Goal: Check status: Check status

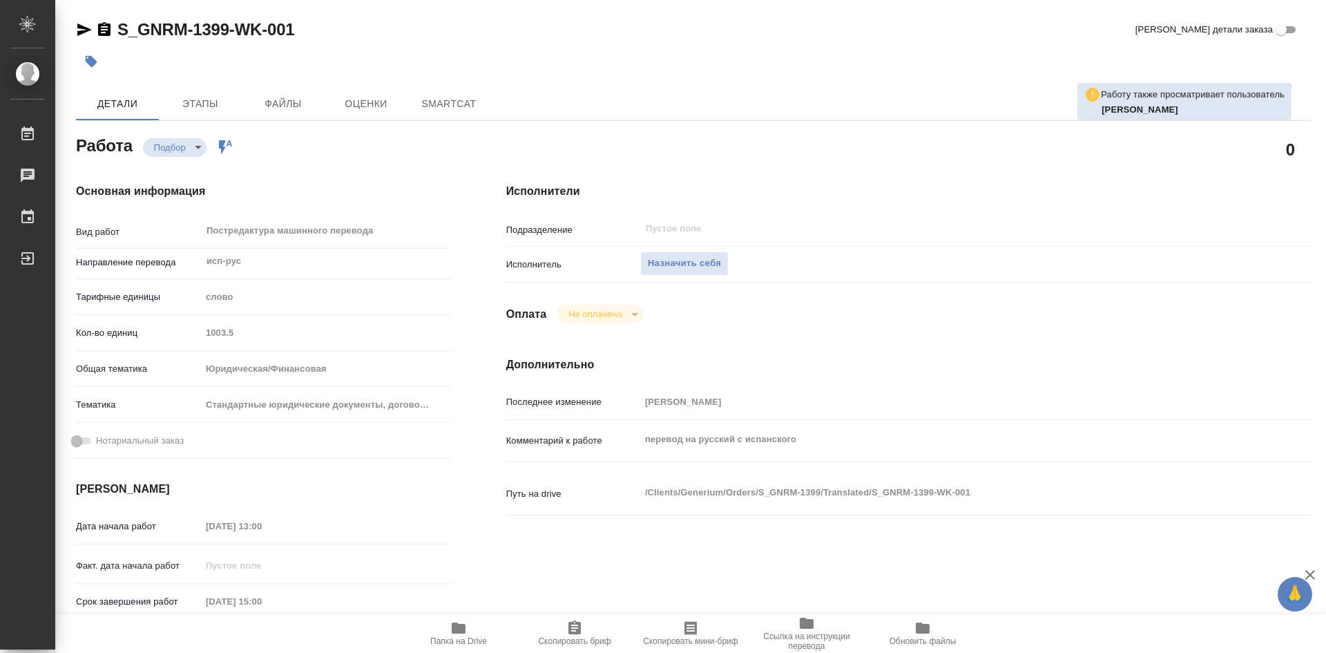
type textarea "x"
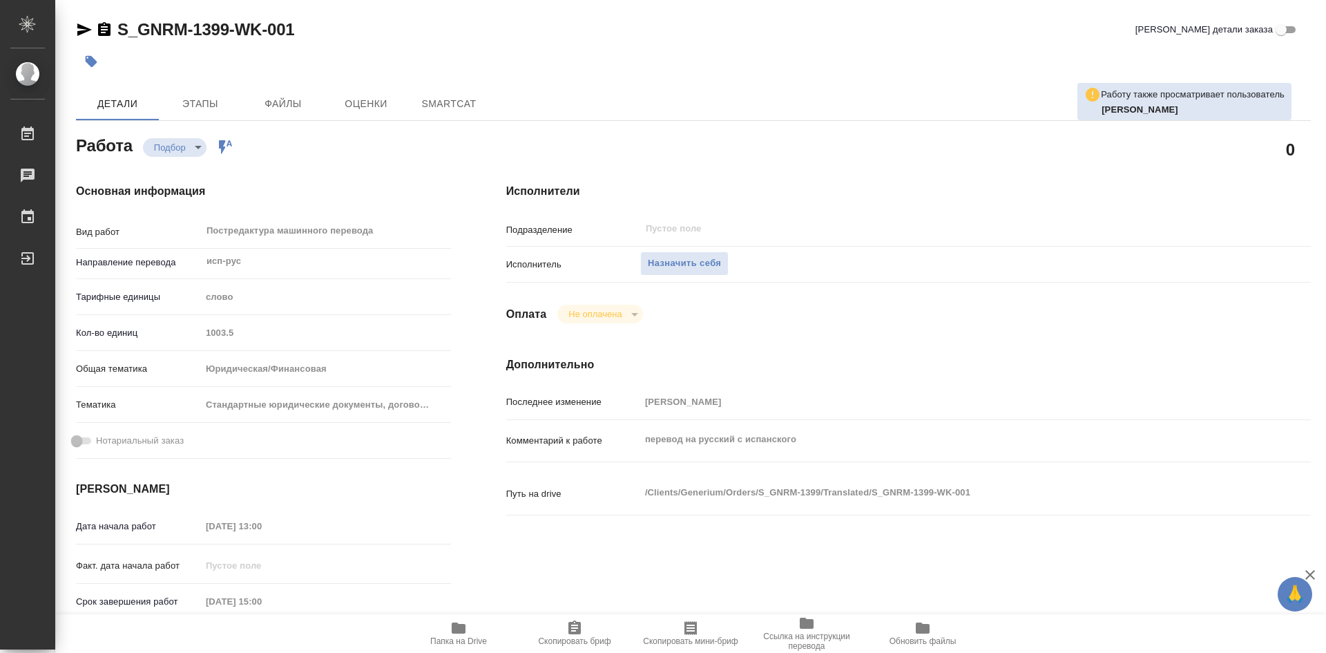
type textarea "x"
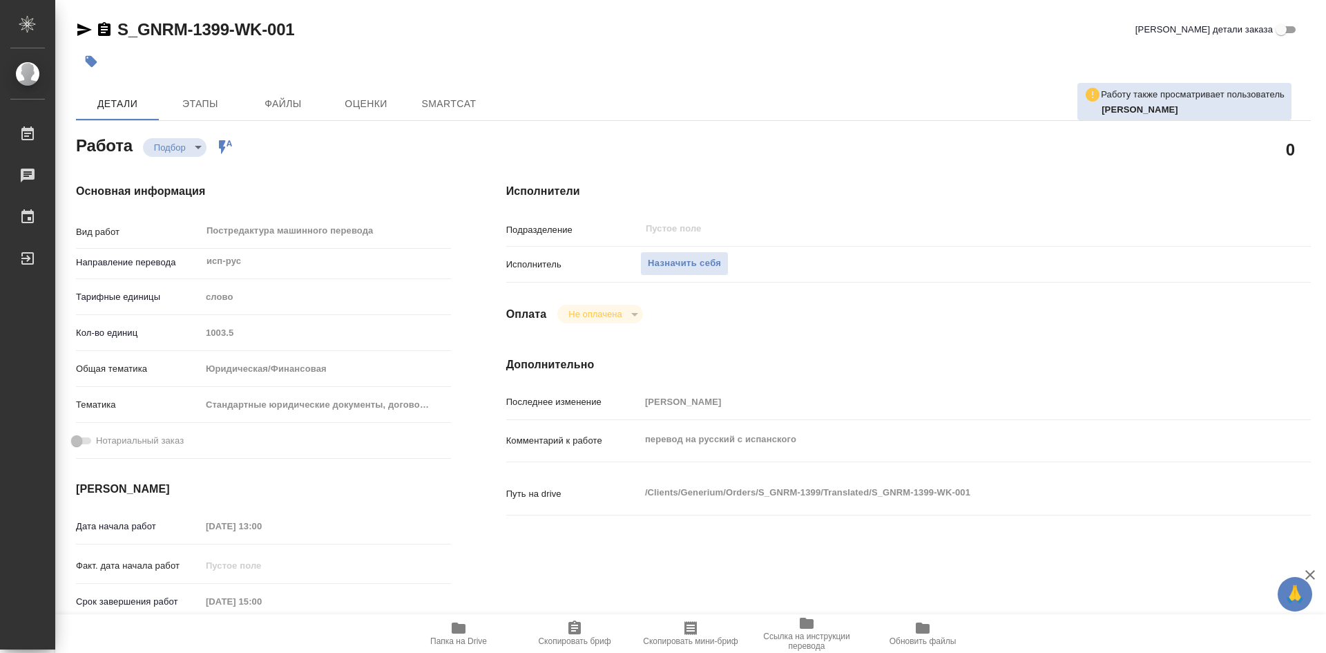
type textarea "x"
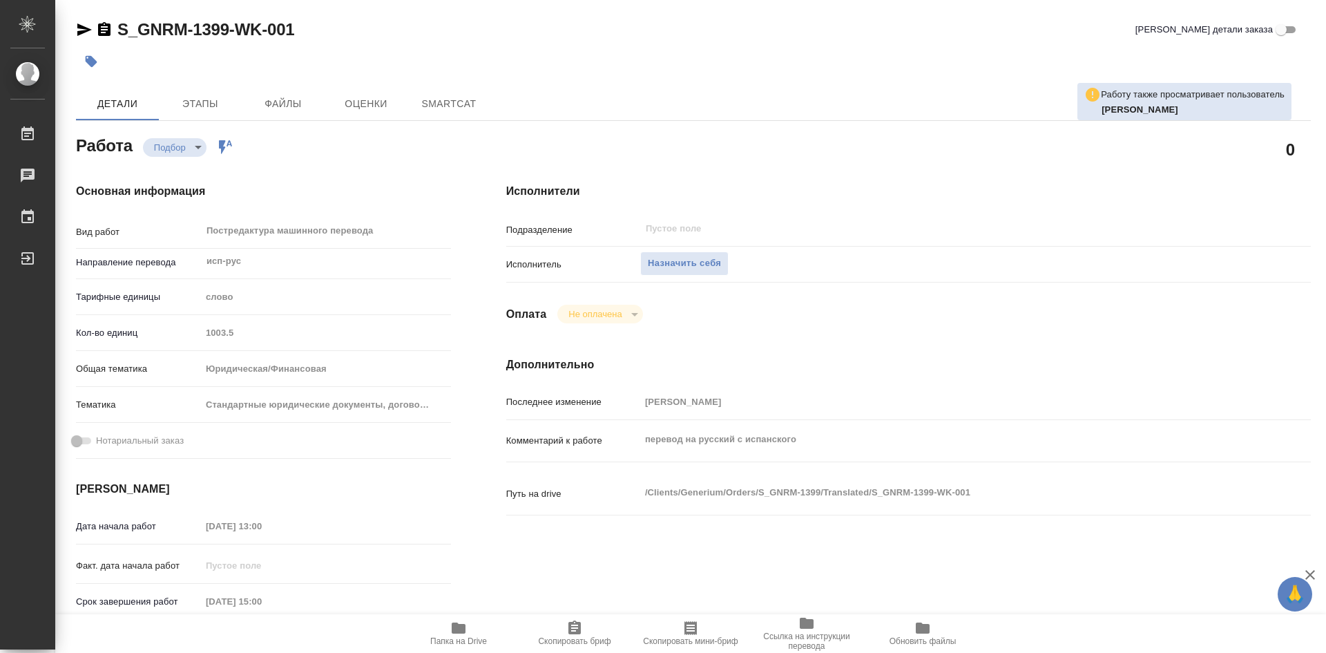
type textarea "x"
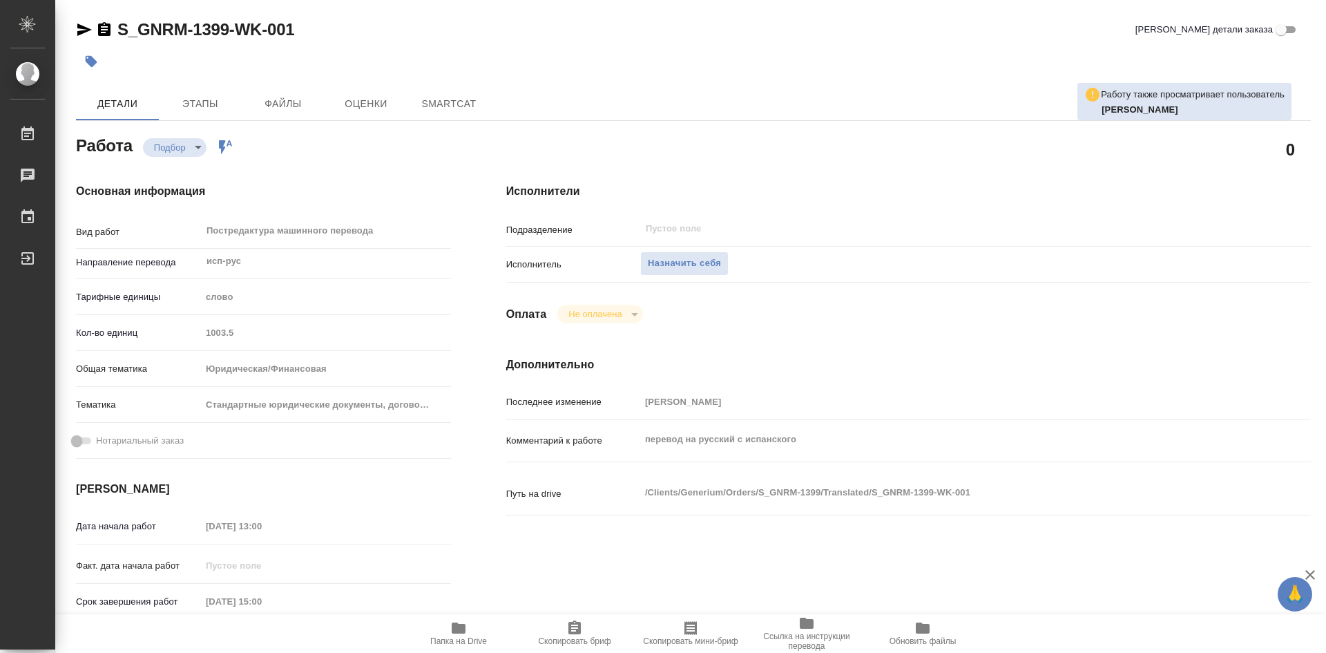
type textarea "x"
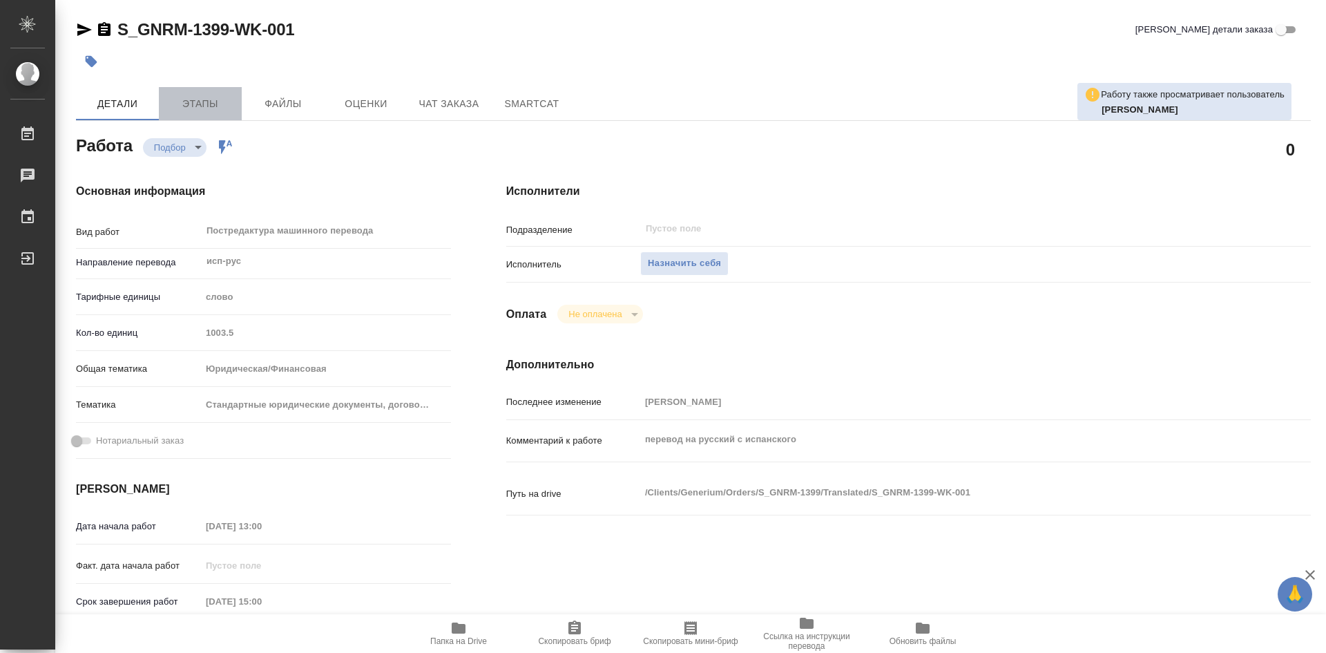
click at [209, 111] on span "Этапы" at bounding box center [200, 103] width 66 height 17
type textarea "x"
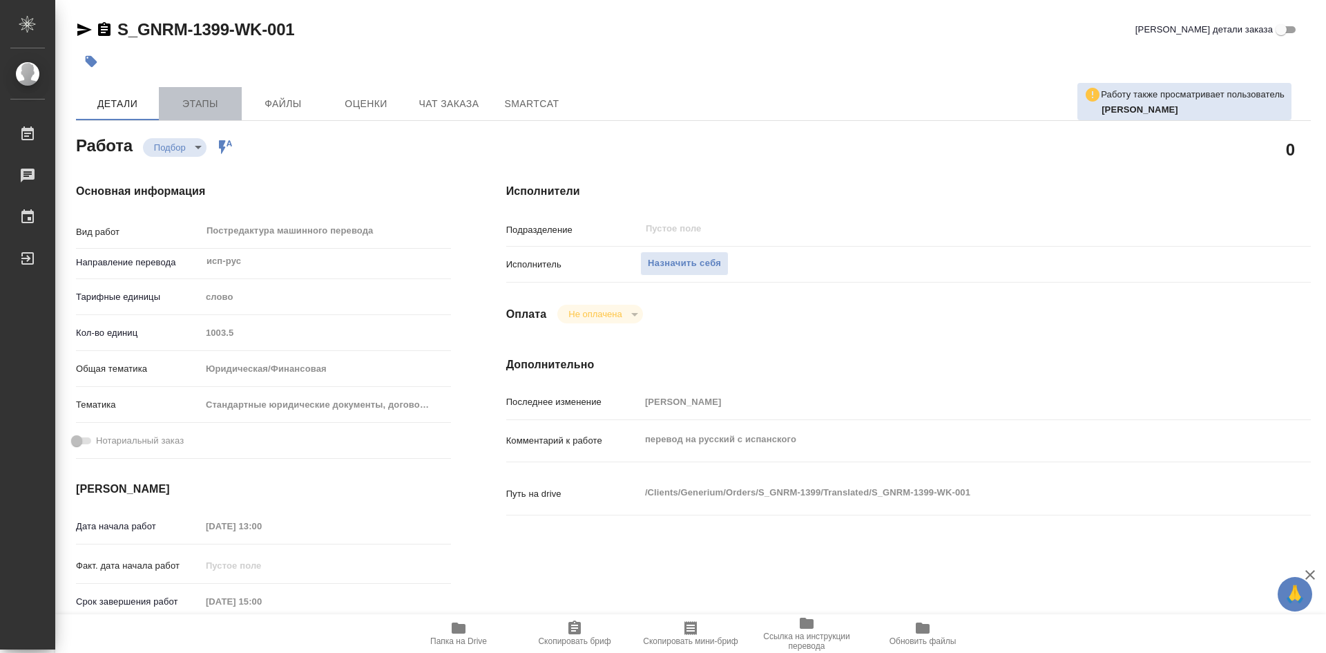
type textarea "x"
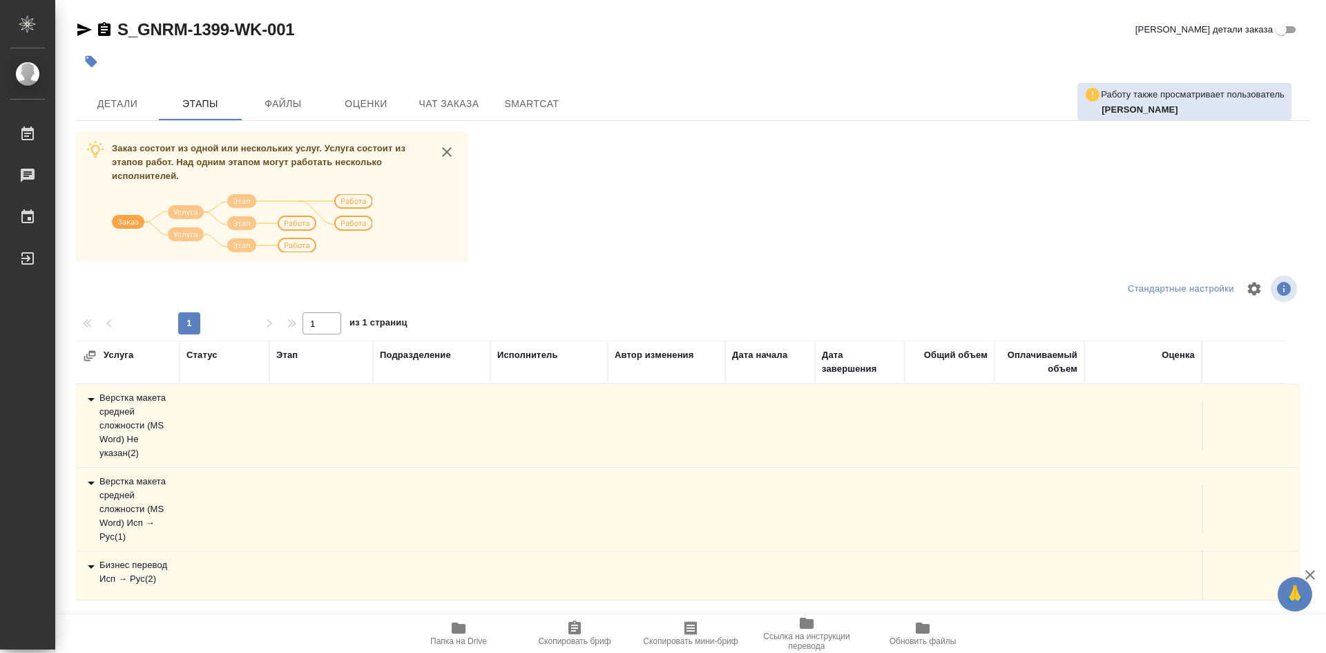
scroll to position [34, 0]
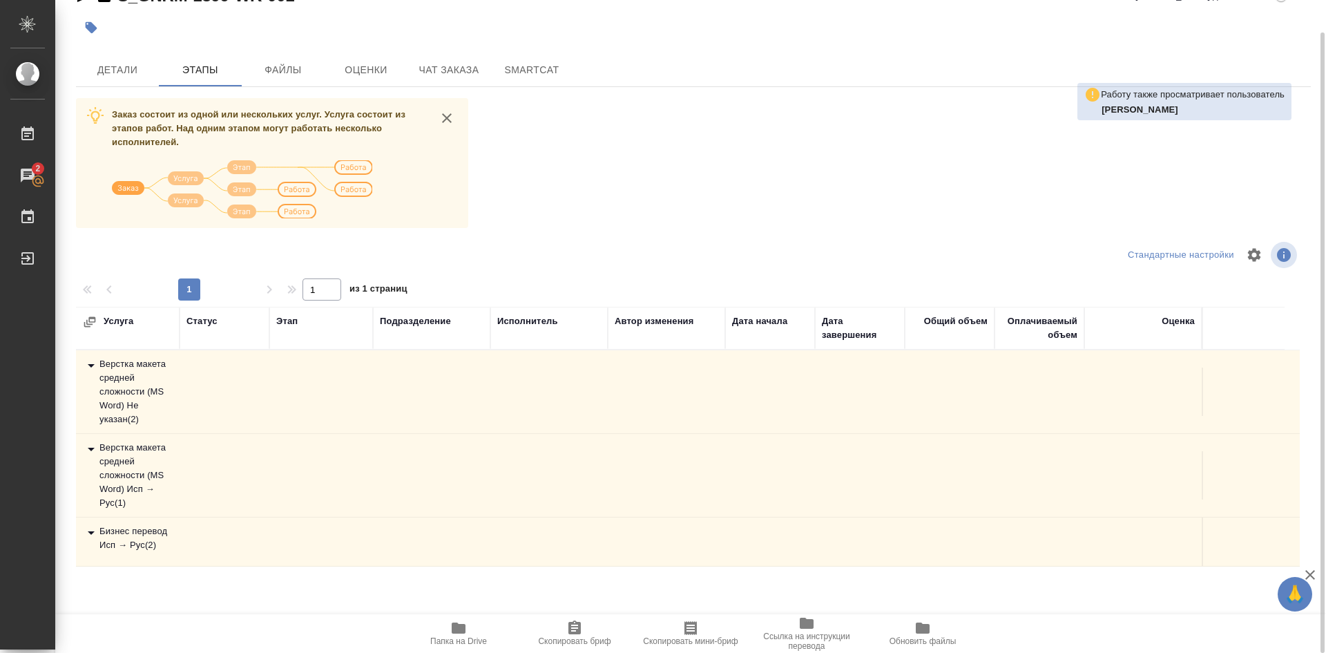
click at [153, 534] on div "Бизнес перевод Исп → Рус ( 2 )" at bounding box center [128, 538] width 90 height 28
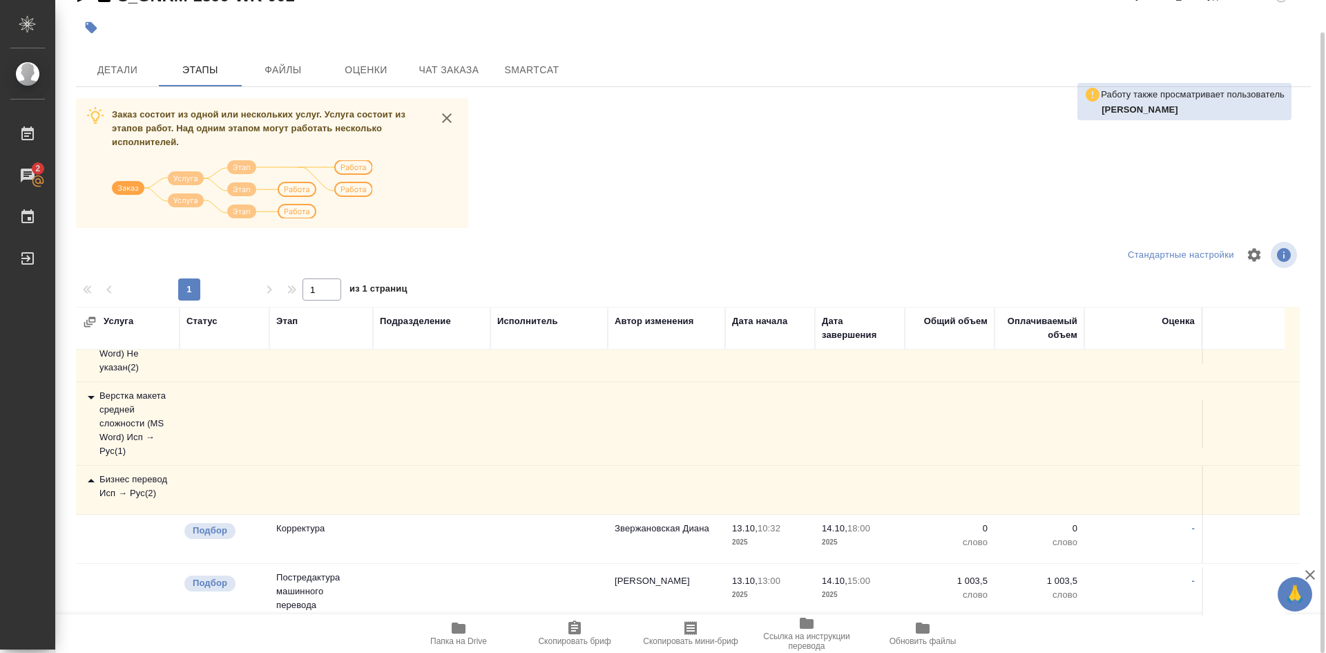
scroll to position [54, 0]
click at [300, 585] on p "Постредактура машинного перевода" at bounding box center [321, 588] width 90 height 41
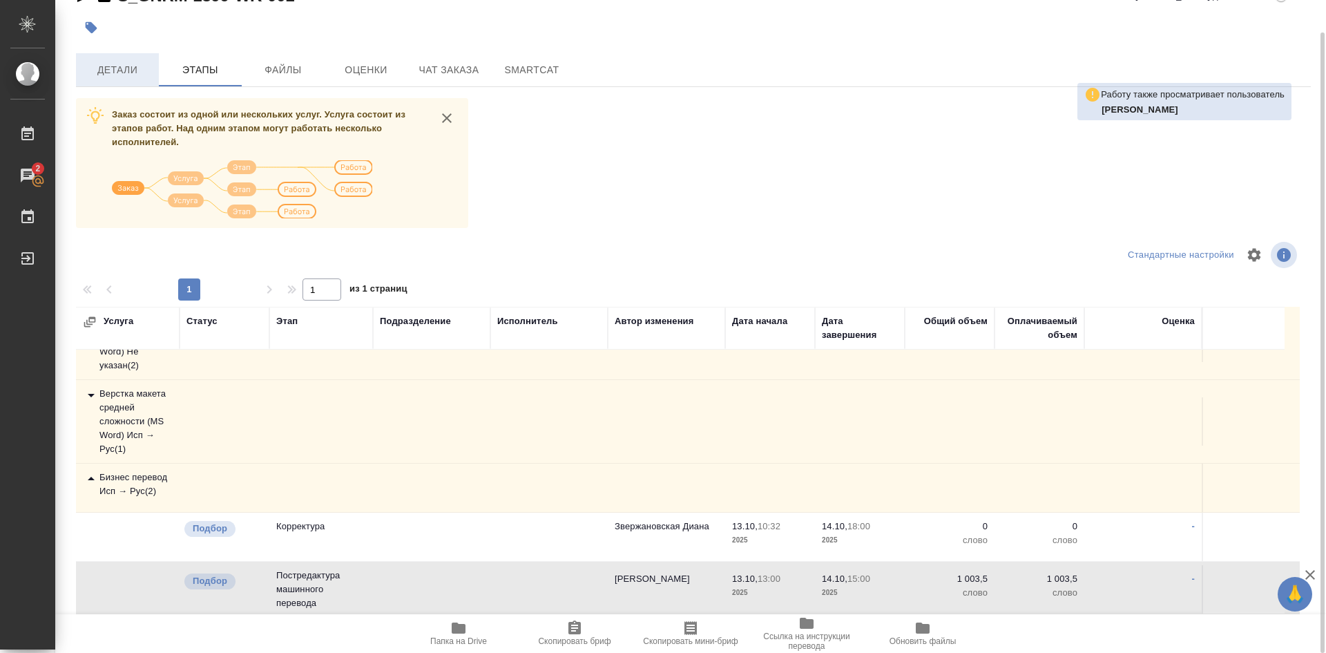
click at [124, 70] on span "Детали" at bounding box center [117, 69] width 66 height 17
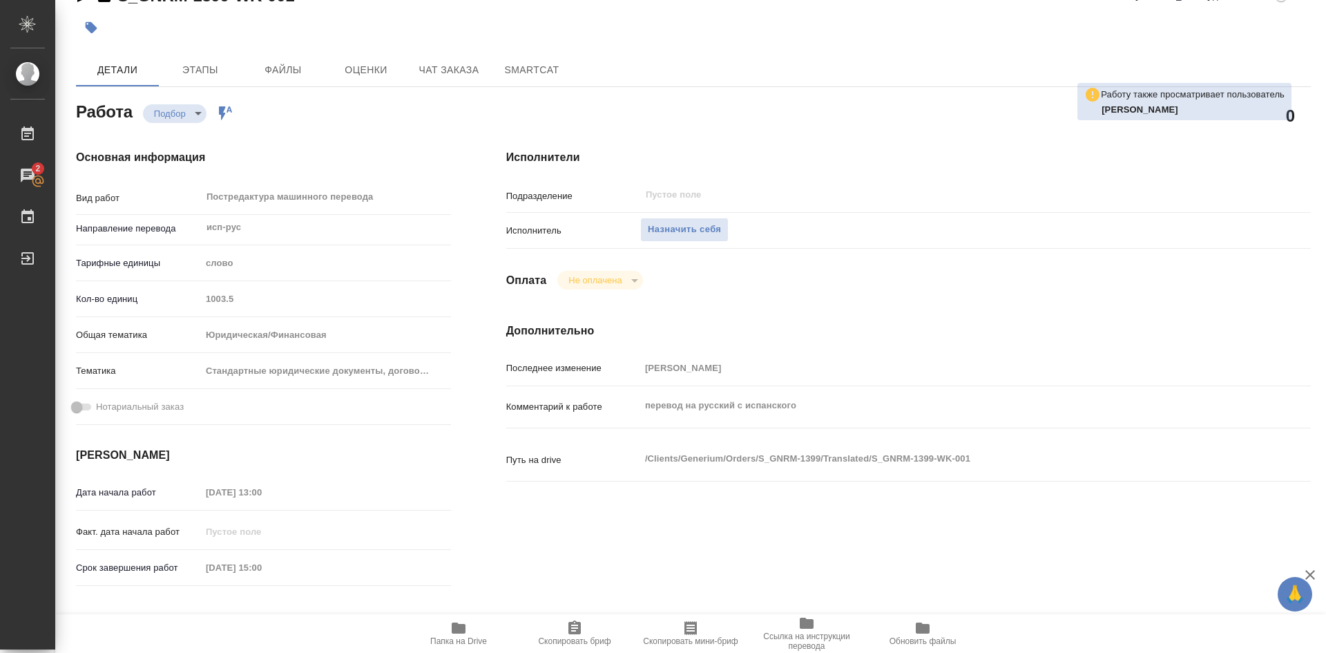
type textarea "x"
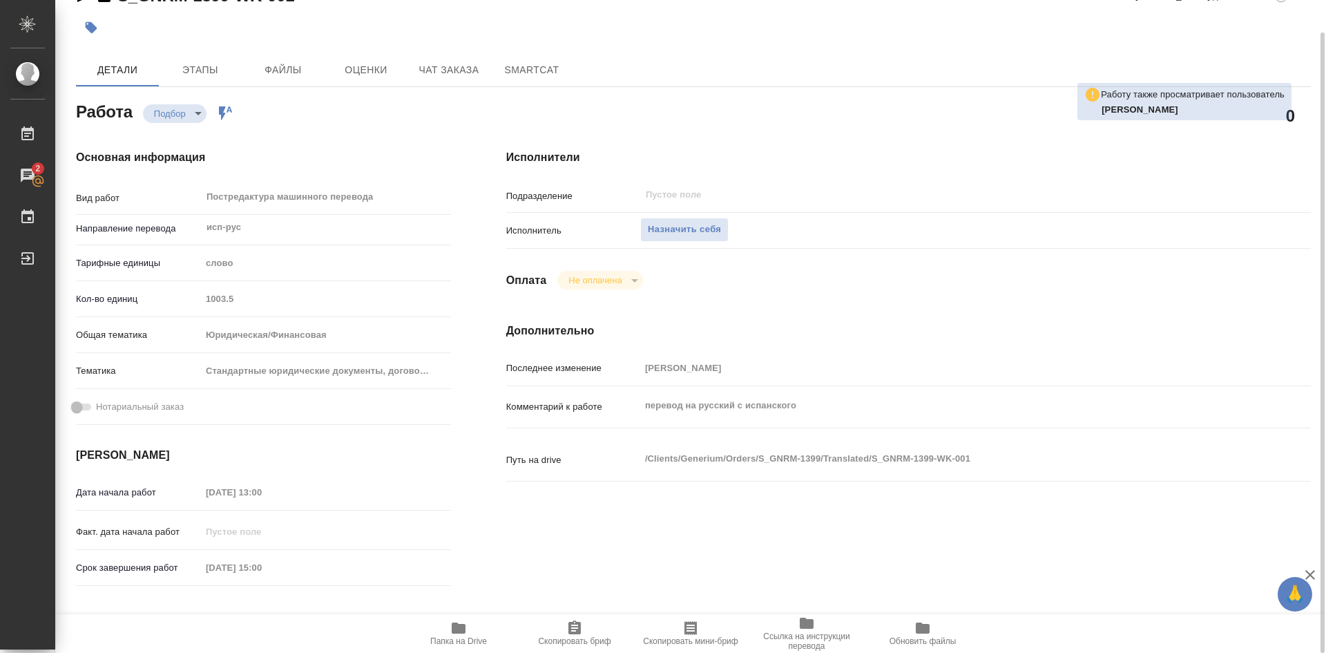
type textarea "x"
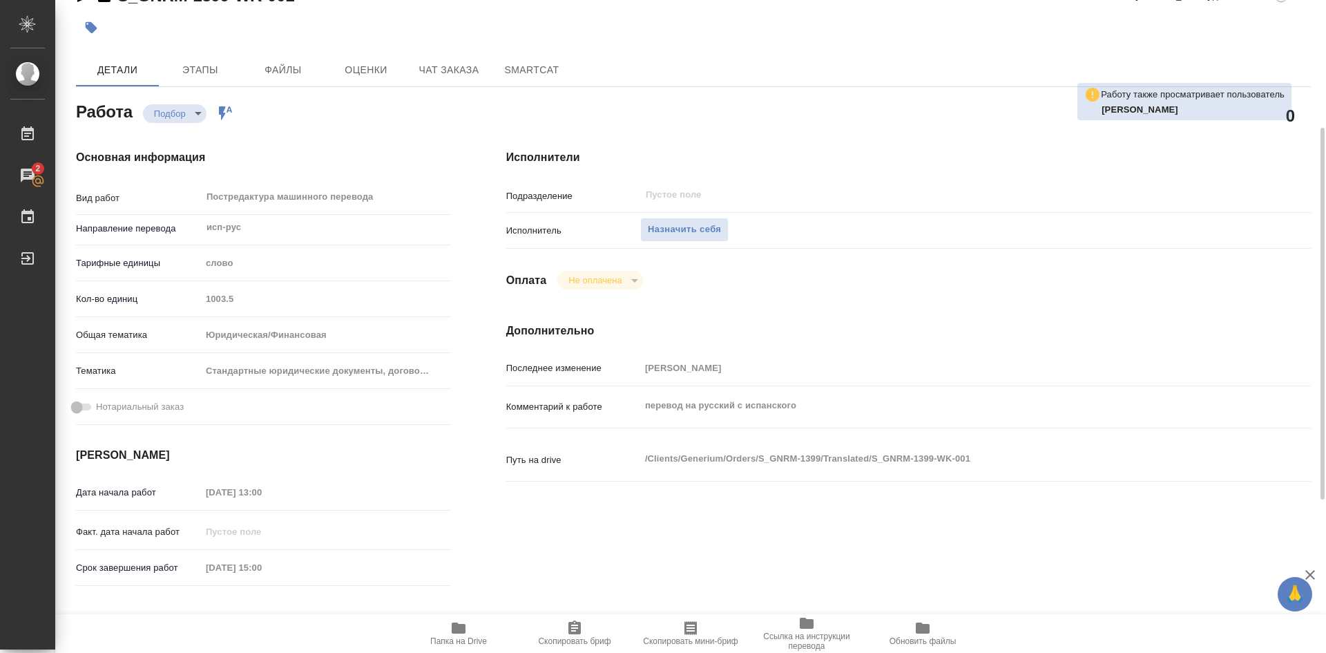
scroll to position [172, 0]
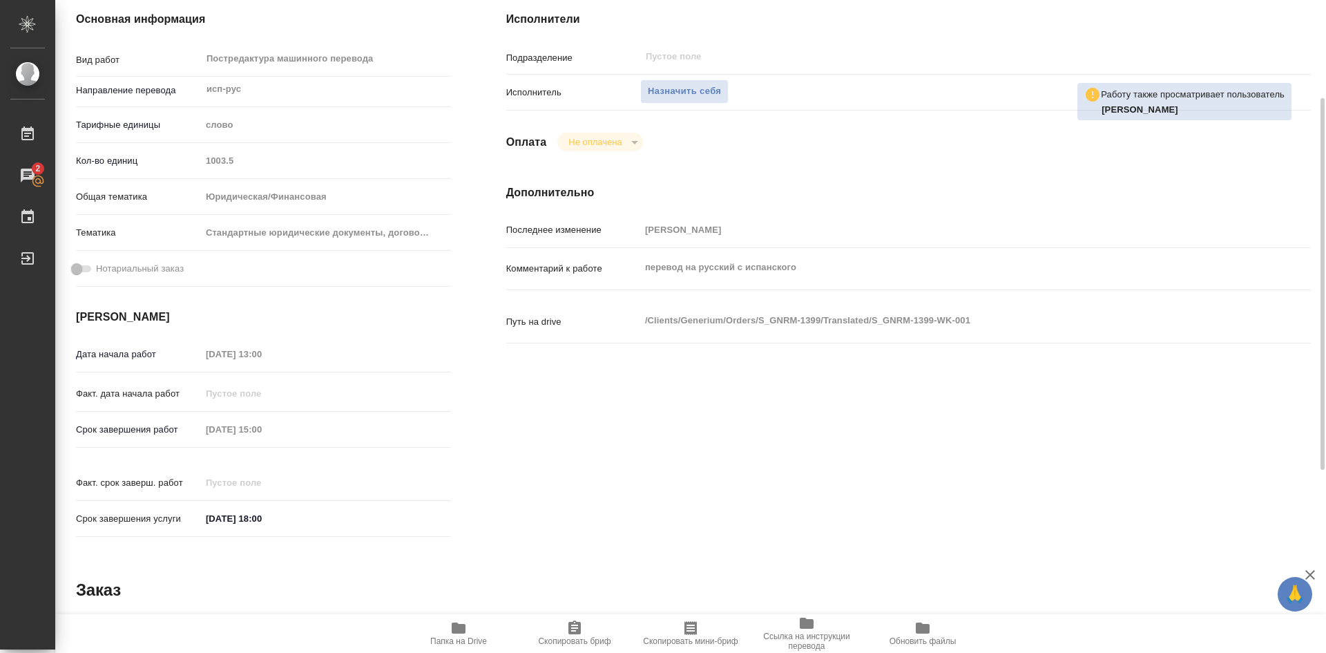
type textarea "x"
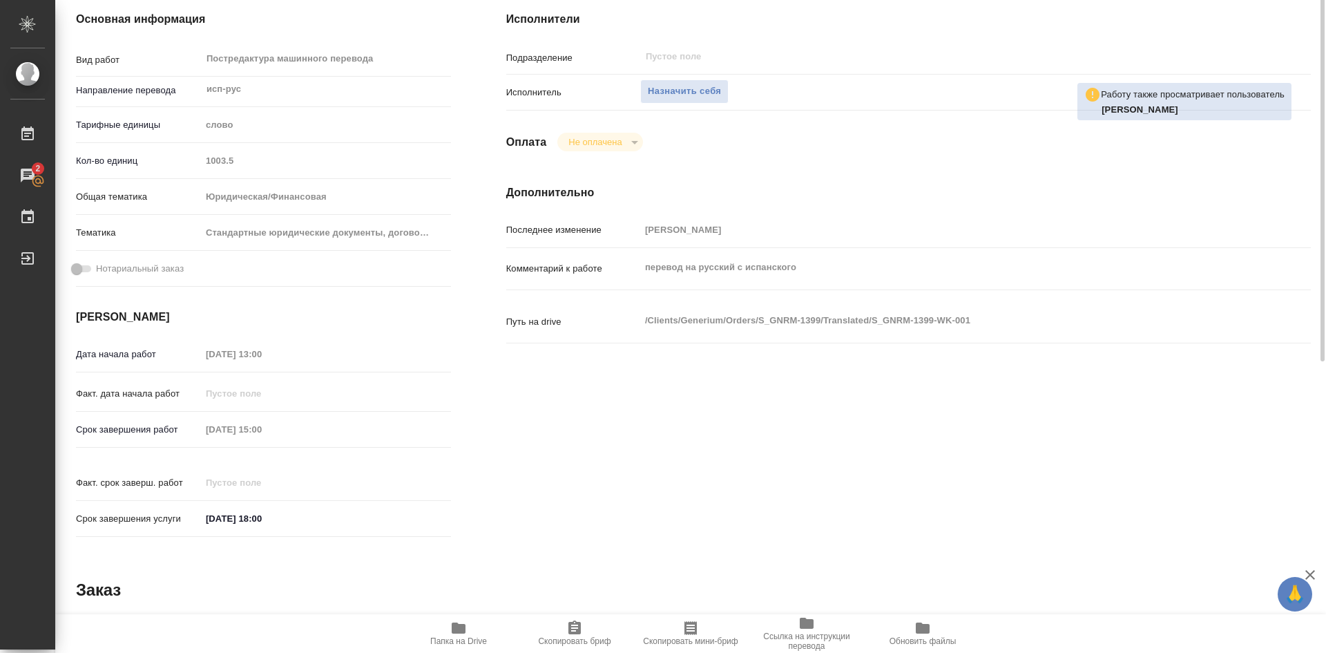
scroll to position [0, 0]
